Goal: Information Seeking & Learning: Find specific fact

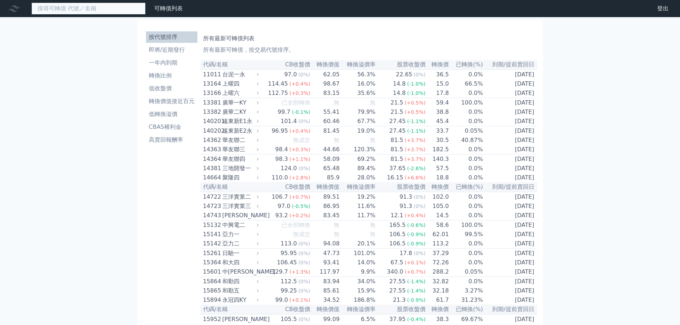
click at [105, 9] on input at bounding box center [88, 8] width 114 height 12
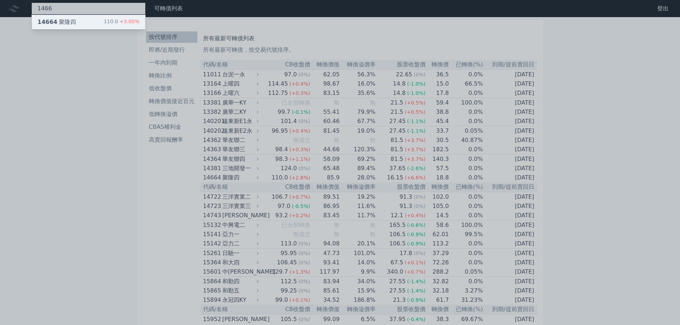
type input "1466"
click at [96, 20] on div "14664 聚隆四 110.0 +3.00%" at bounding box center [89, 22] width 114 height 14
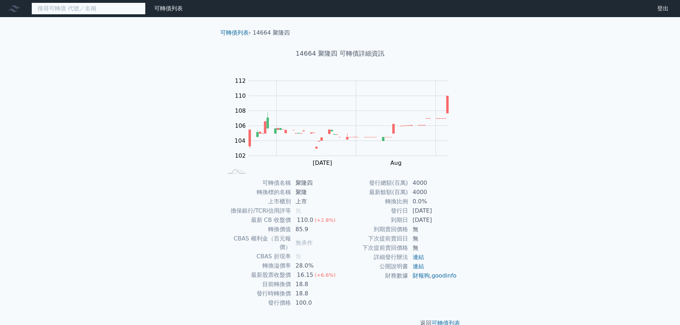
click at [104, 12] on input at bounding box center [88, 8] width 114 height 12
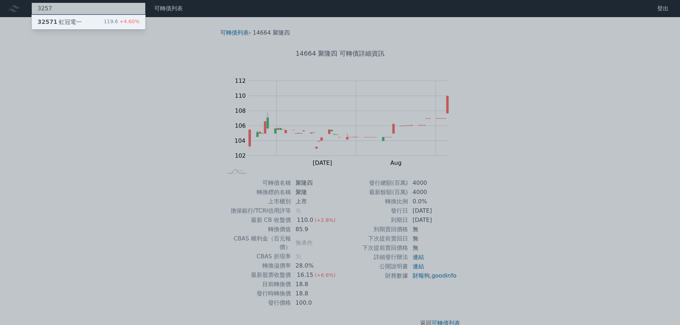
type input "3257"
click at [115, 23] on div "119.6 +4.60%" at bounding box center [122, 22] width 36 height 9
